Goal: Task Accomplishment & Management: Manage account settings

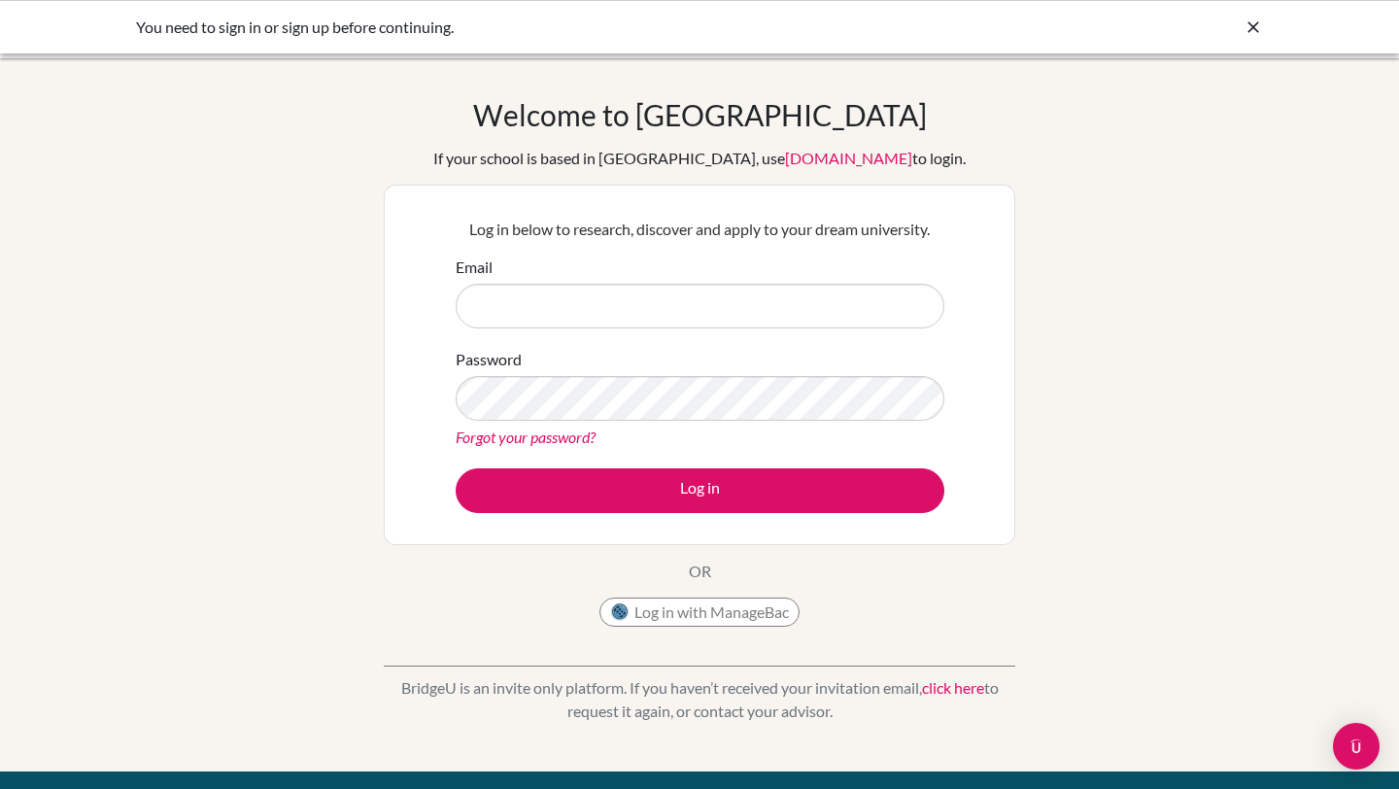
click at [751, 324] on input "Email" at bounding box center [700, 306] width 489 height 45
type input "[EMAIL_ADDRESS][DOMAIN_NAME]"
click at [658, 602] on button "Log in with ManageBac" at bounding box center [699, 612] width 200 height 29
